Goal: Navigation & Orientation: Understand site structure

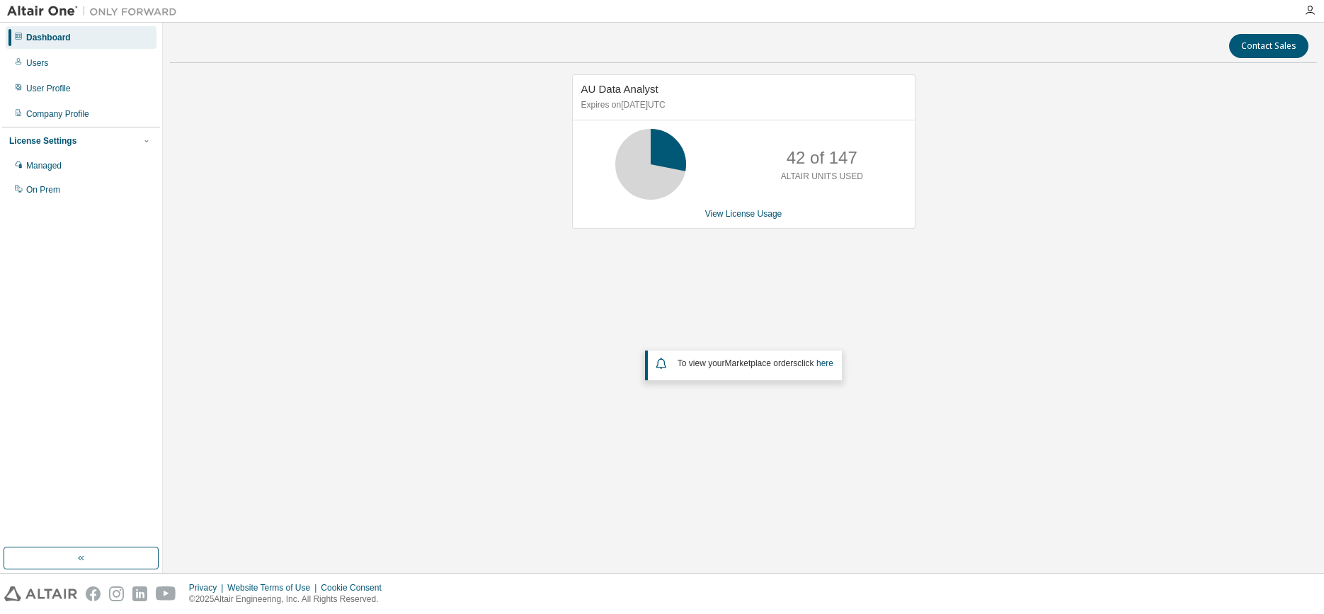
click at [32, 312] on div "Dashboard Users User Profile Company Profile License Settings Managed On Prem" at bounding box center [81, 285] width 158 height 520
